Goal: Task Accomplishment & Management: Use online tool/utility

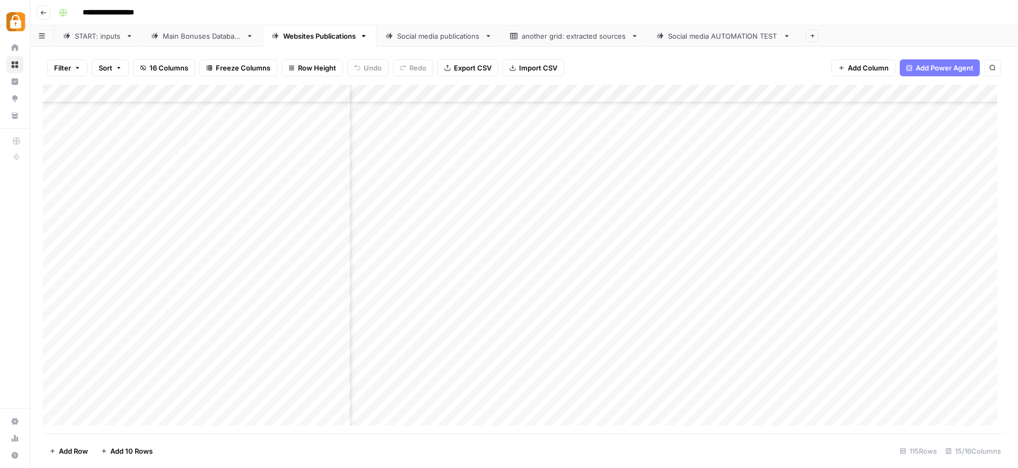
scroll to position [1767, 719]
click at [491, 380] on div "Add Column" at bounding box center [524, 259] width 962 height 349
click at [494, 397] on div "Add Column" at bounding box center [524, 259] width 962 height 349
